Goal: Information Seeking & Learning: Learn about a topic

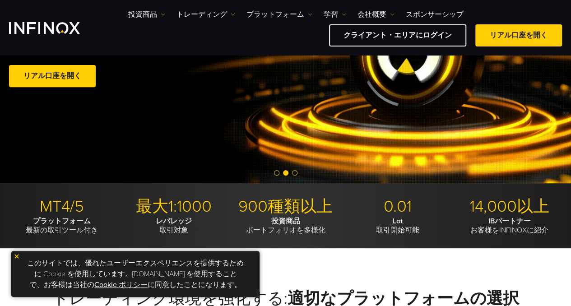
click at [163, 15] on img at bounding box center [163, 14] width 5 height 5
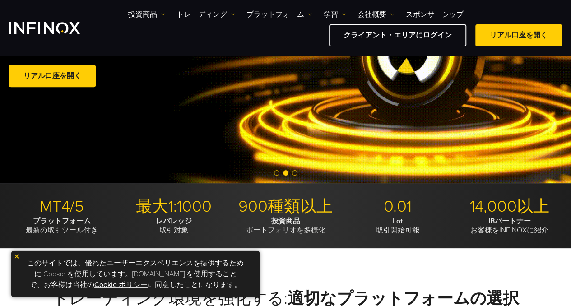
click at [18, 256] on img at bounding box center [17, 256] width 6 height 6
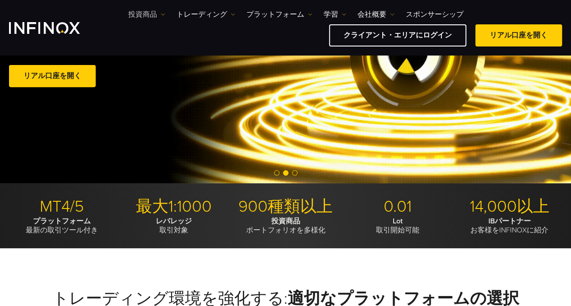
click at [164, 12] on img at bounding box center [163, 14] width 5 height 5
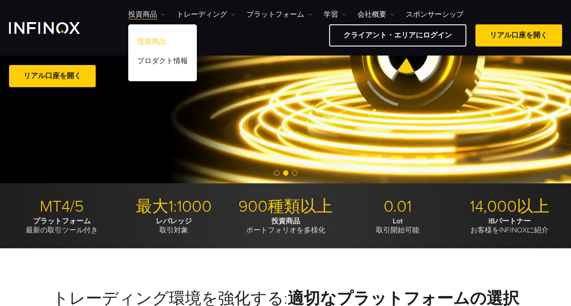
click at [159, 39] on link "投資商品" at bounding box center [162, 42] width 69 height 19
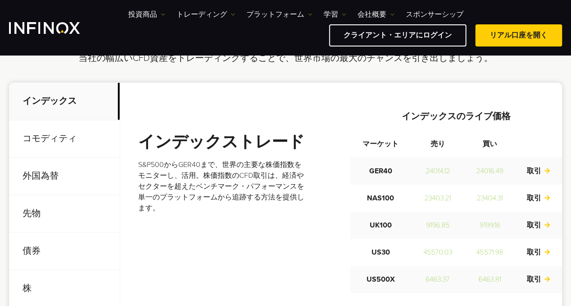
scroll to position [342, 0]
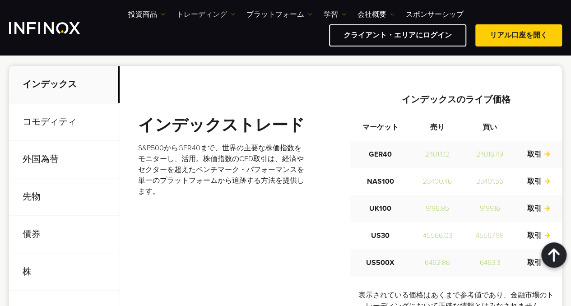
click at [231, 12] on link "トレーディング" at bounding box center [206, 14] width 59 height 11
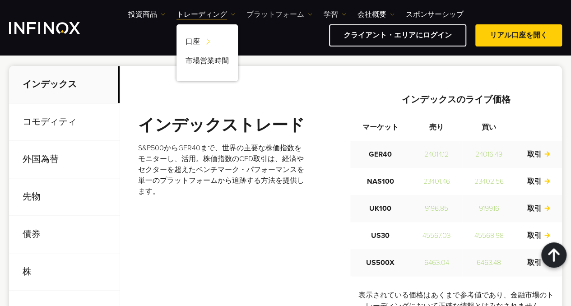
click at [276, 13] on link "プラットフォーム" at bounding box center [280, 14] width 66 height 11
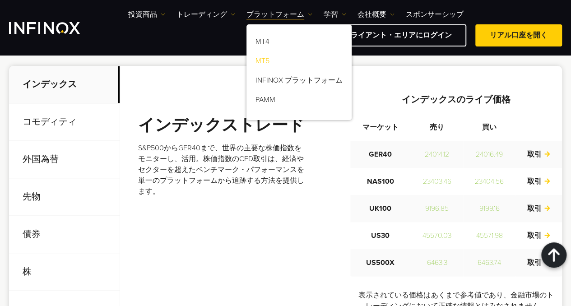
click at [265, 59] on link "MT5" at bounding box center [299, 62] width 105 height 19
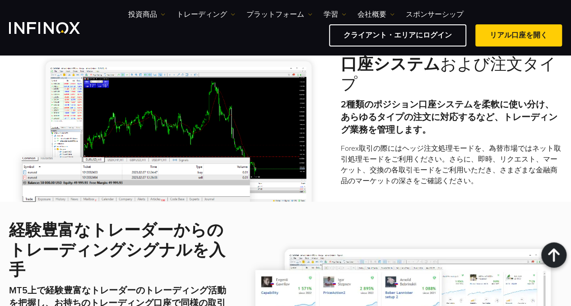
scroll to position [1252, 0]
